Goal: Check status: Check status

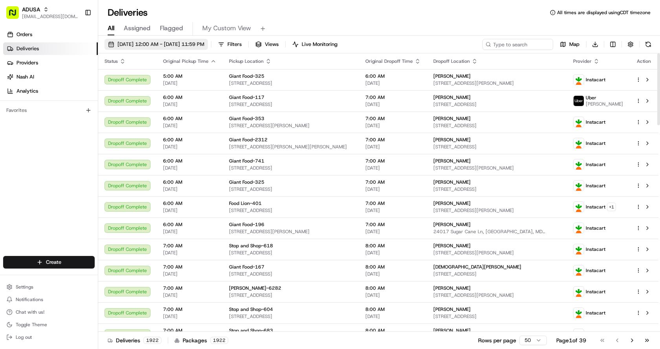
click at [194, 44] on span "[DATE] 12:00 AM - [DATE] 11:59 PM" at bounding box center [161, 44] width 87 height 7
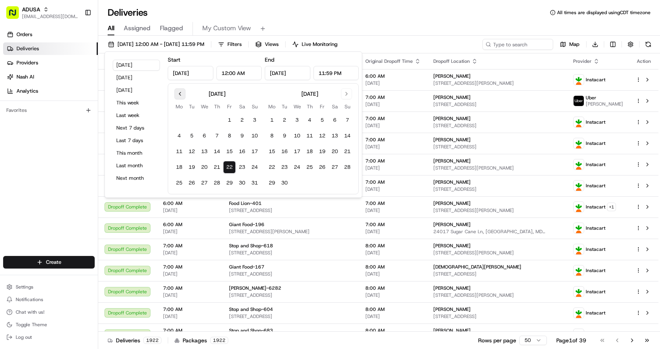
click at [180, 97] on button "Go to previous month" at bounding box center [179, 93] width 11 height 11
click at [193, 137] on button "3" at bounding box center [191, 136] width 13 height 13
type input "[DATE]"
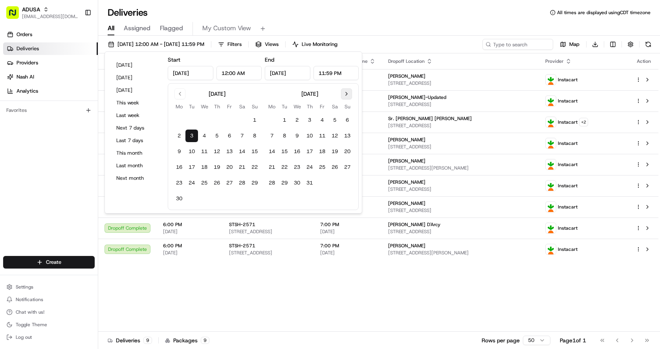
click at [347, 90] on button "Go to next month" at bounding box center [346, 93] width 11 height 11
click at [322, 166] on button "22" at bounding box center [322, 167] width 13 height 13
type input "[DATE]"
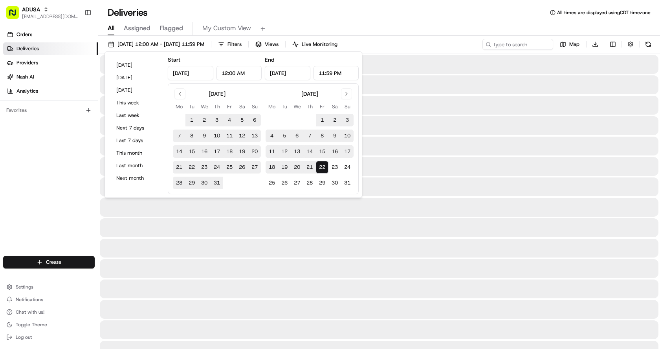
click at [422, 19] on div "All Assigned Flagged My Custom View" at bounding box center [379, 27] width 562 height 17
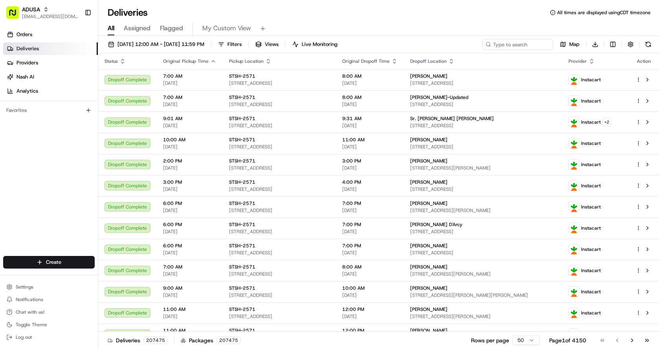
click at [417, 16] on div "Deliveries All times are displayed using CDT timezone" at bounding box center [379, 12] width 562 height 13
click at [242, 46] on span "Filters" at bounding box center [235, 44] width 14 height 7
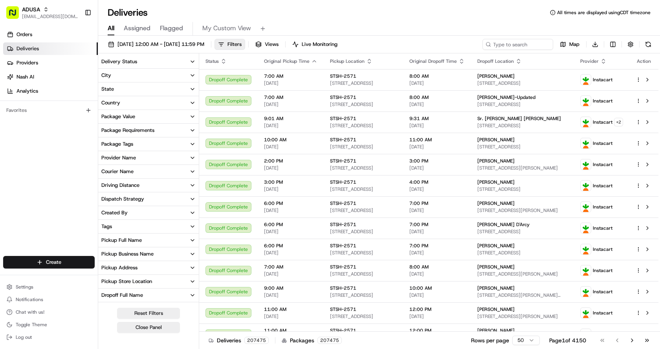
click at [190, 160] on icon "button" at bounding box center [192, 158] width 6 height 6
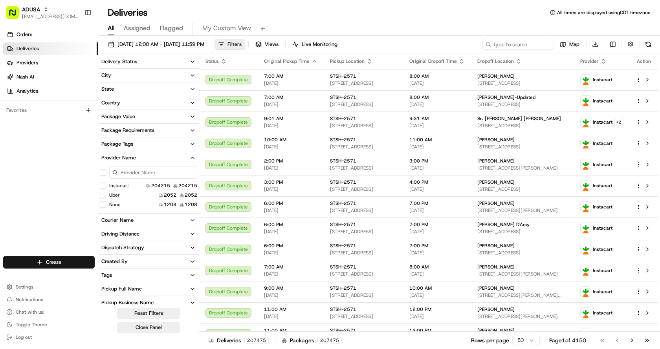
click at [103, 195] on button "Uber" at bounding box center [103, 195] width 6 height 6
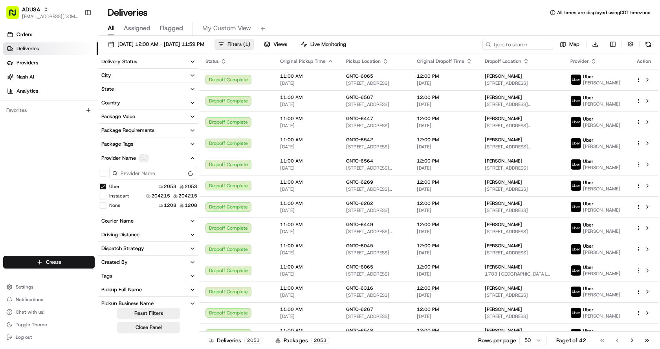
click at [418, 14] on div "Deliveries All times are displayed using CDT timezone" at bounding box center [379, 12] width 562 height 13
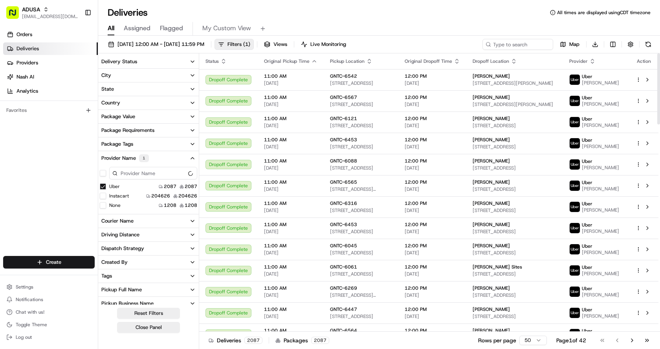
click at [345, 19] on div "All Assigned Flagged My Custom View" at bounding box center [379, 27] width 562 height 17
